Goal: Obtain resource: Download file/media

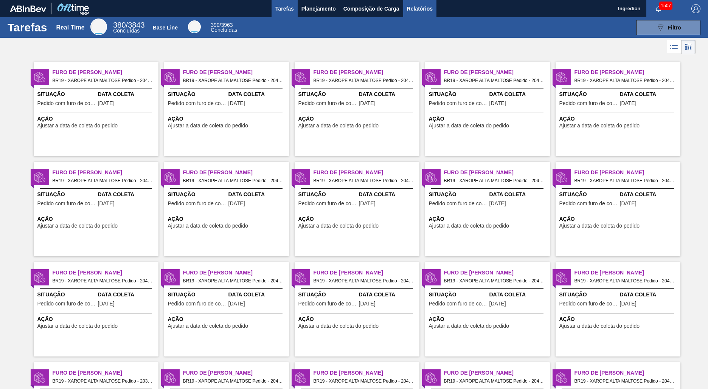
click at [419, 8] on span "Relatórios" at bounding box center [420, 8] width 26 height 9
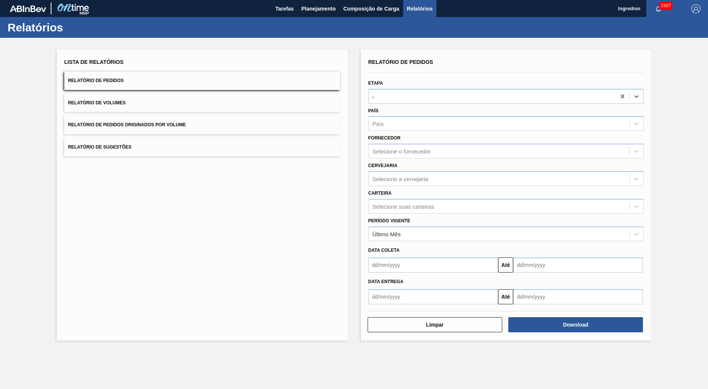
type input "Aguardando Faturamento"
type input "Xarope"
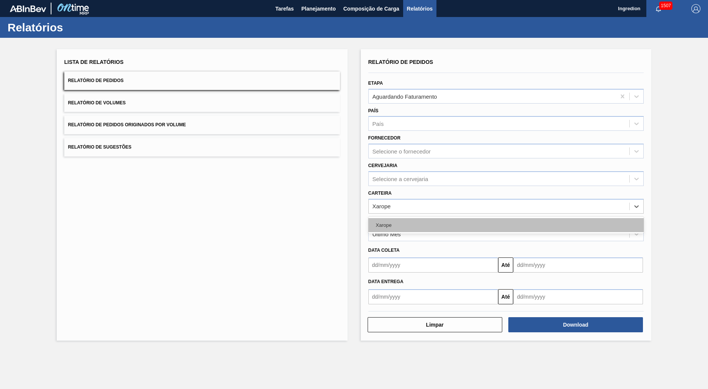
click at [506, 225] on div "Xarope" at bounding box center [506, 225] width 276 height 14
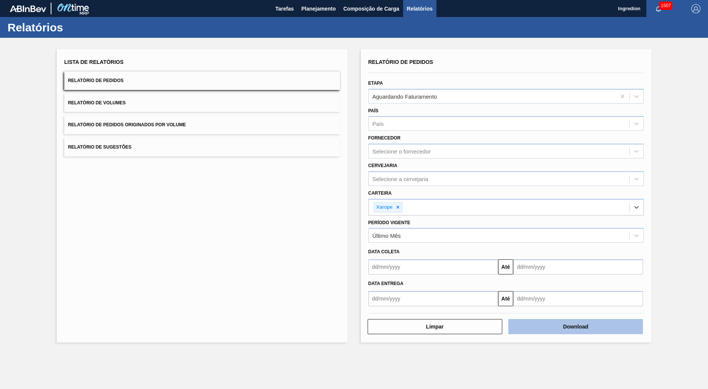
click at [575, 327] on button "Download" at bounding box center [575, 326] width 135 height 15
